Goal: Information Seeking & Learning: Learn about a topic

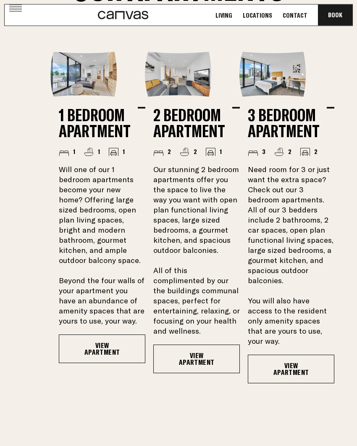
scroll to position [797, 0]
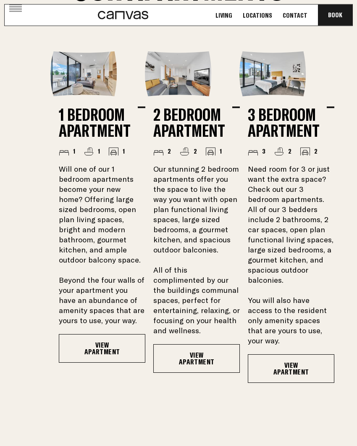
click at [96, 361] on link "View Apartment" at bounding box center [102, 348] width 87 height 29
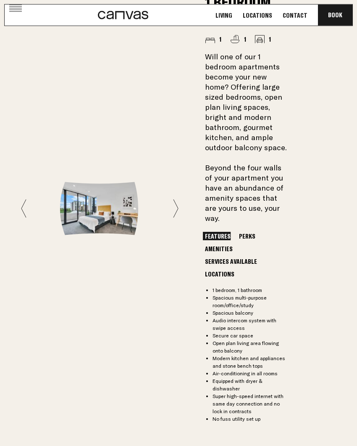
scroll to position [771, 0]
click at [175, 200] on icon at bounding box center [175, 207] width 5 height 19
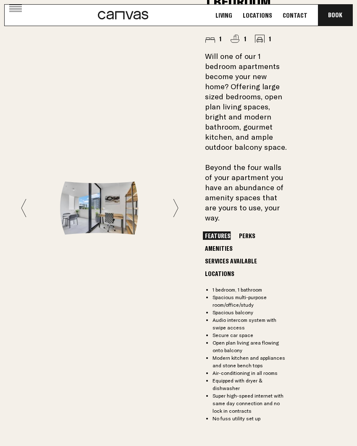
click at [178, 200] on icon at bounding box center [175, 207] width 5 height 19
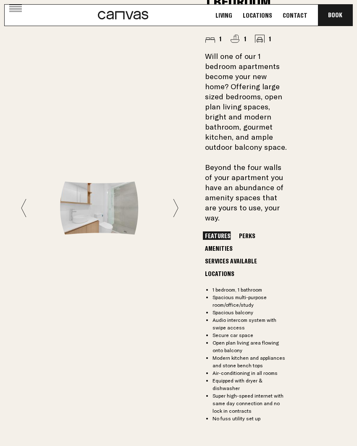
click at [176, 201] on icon at bounding box center [175, 207] width 5 height 19
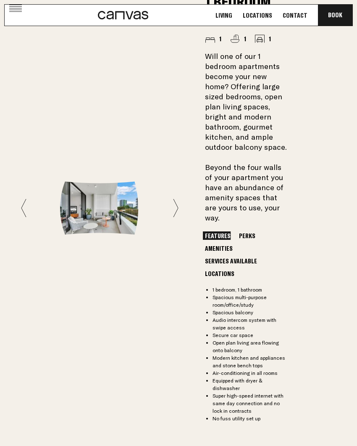
click at [179, 198] on icon at bounding box center [175, 207] width 5 height 19
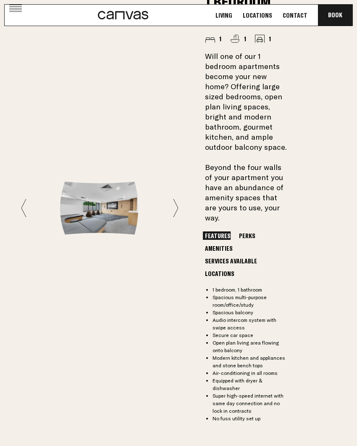
click at [178, 198] on icon at bounding box center [175, 207] width 5 height 19
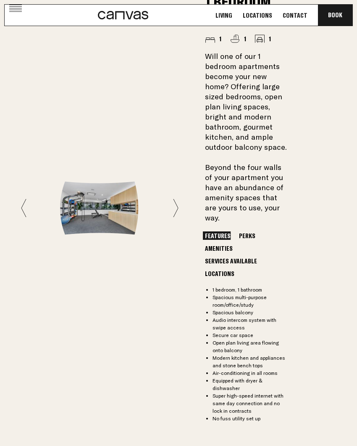
click at [176, 198] on icon at bounding box center [175, 207] width 5 height 19
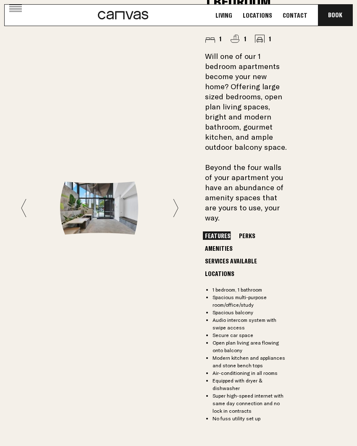
click at [174, 200] on icon at bounding box center [175, 207] width 5 height 19
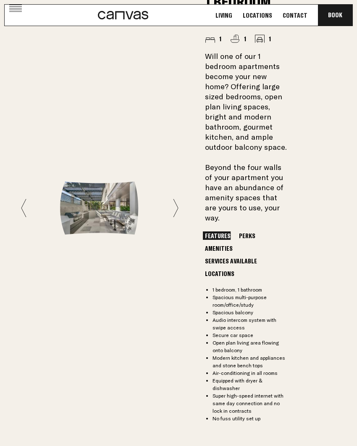
click at [176, 198] on icon at bounding box center [175, 207] width 5 height 19
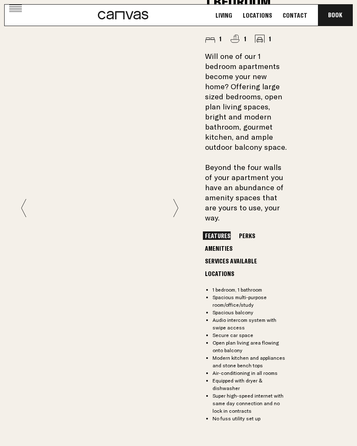
click at [245, 238] on button "Perks" at bounding box center [247, 235] width 21 height 8
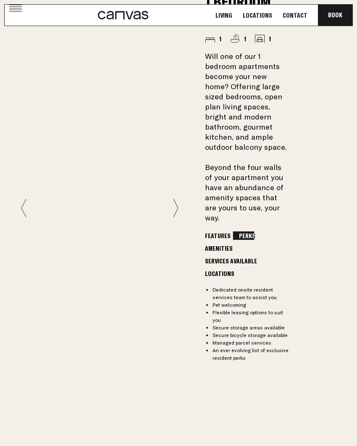
click at [235, 244] on button "Amenities" at bounding box center [219, 248] width 32 height 8
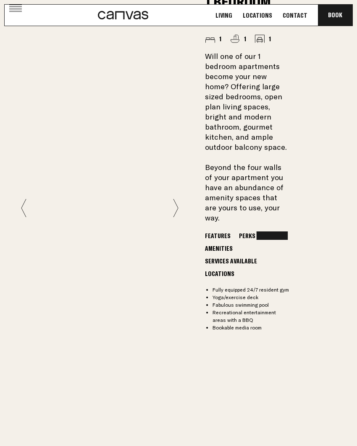
click at [239, 256] on button "Services Available" at bounding box center [231, 260] width 56 height 8
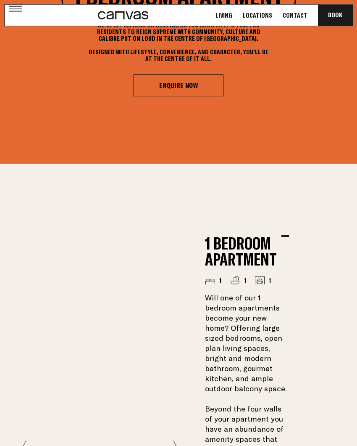
scroll to position [528, 0]
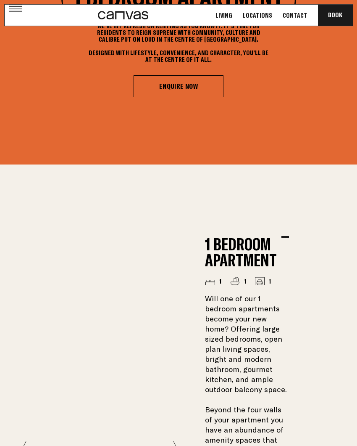
click at [231, 16] on link "Living" at bounding box center [224, 15] width 22 height 9
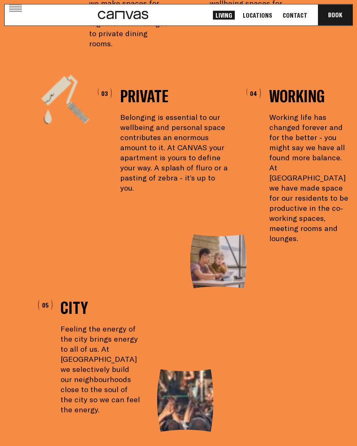
scroll to position [686, 0]
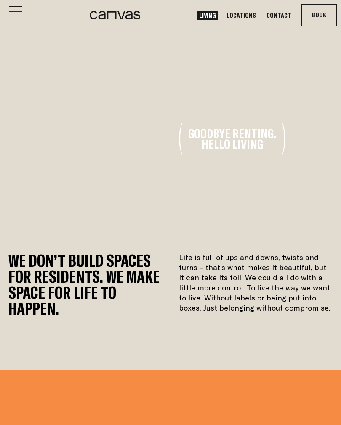
click at [242, 15] on link "Locations" at bounding box center [241, 15] width 34 height 9
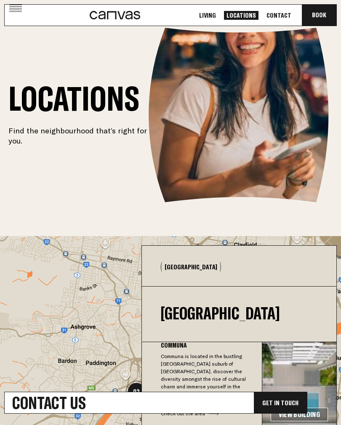
scroll to position [26, 0]
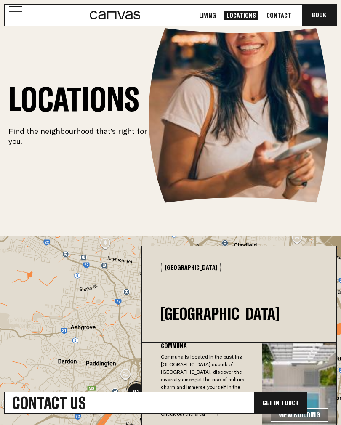
click at [20, 9] on icon at bounding box center [15, 9] width 13 height 8
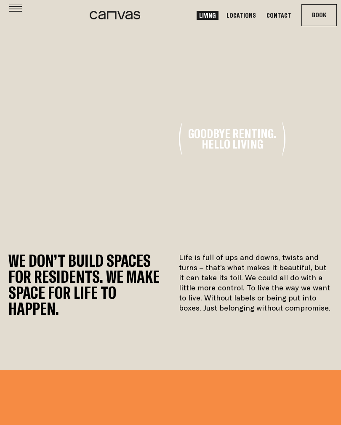
scroll to position [748, 0]
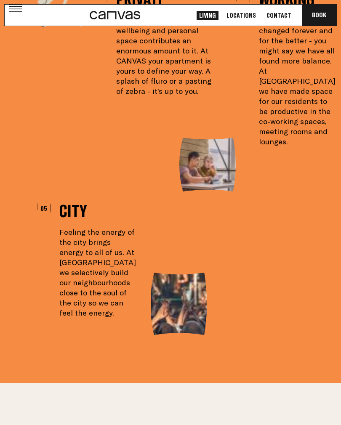
scroll to position [428, 0]
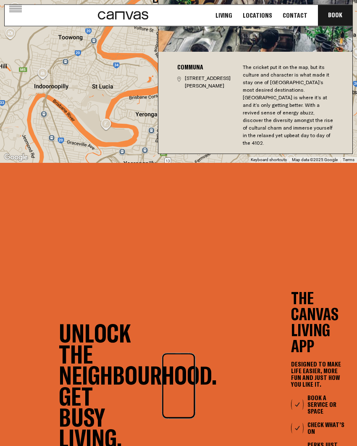
scroll to position [2697, 0]
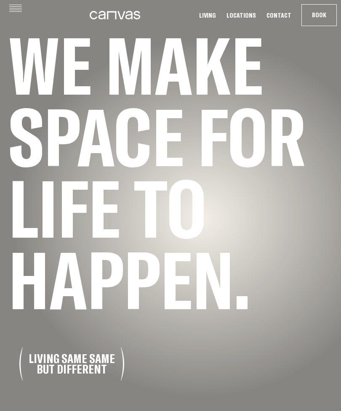
click at [18, 10] on icon at bounding box center [15, 8] width 13 height 7
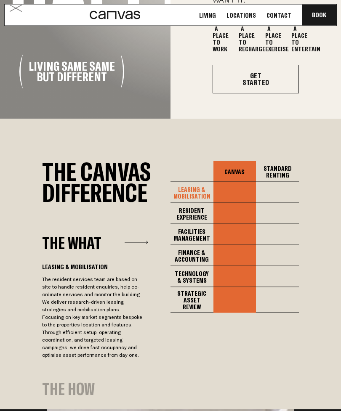
scroll to position [673, 0]
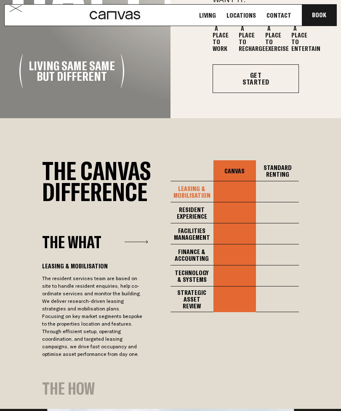
click at [195, 202] on div "LEASING & MOBILISATION" at bounding box center [191, 191] width 43 height 21
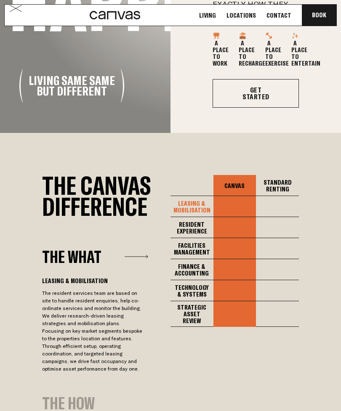
scroll to position [658, 0]
